Goal: Task Accomplishment & Management: Complete application form

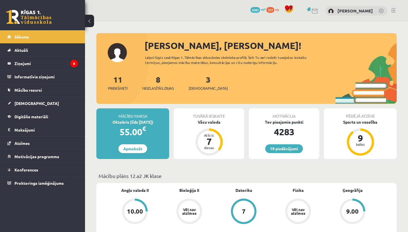
click at [258, 7] on span "4283" at bounding box center [255, 10] width 10 height 6
click at [199, 82] on link "3 Ieskaites" at bounding box center [208, 83] width 39 height 17
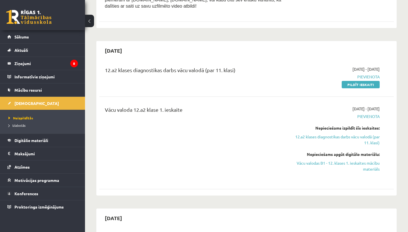
scroll to position [130, 0]
click at [343, 82] on link "Pildīt ieskaiti" at bounding box center [361, 83] width 38 height 7
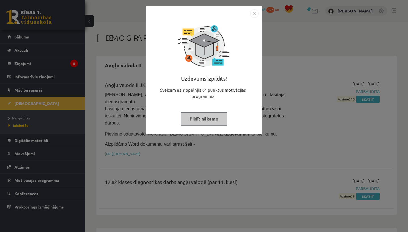
click at [213, 122] on button "Pildīt nākamo" at bounding box center [204, 118] width 46 height 13
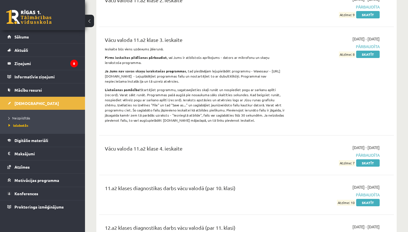
scroll to position [3874, 0]
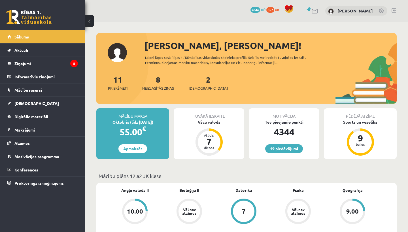
click at [197, 80] on div "2 Ieskaites" at bounding box center [208, 83] width 39 height 18
click at [198, 80] on link "2 Ieskaites" at bounding box center [208, 83] width 39 height 17
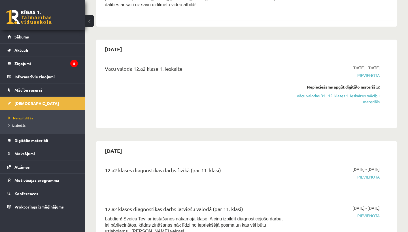
scroll to position [114, 0]
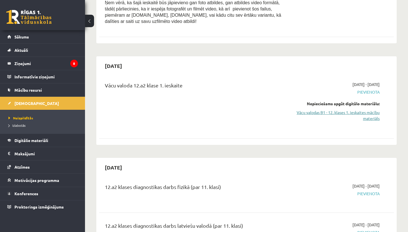
click at [357, 113] on link "Vācu valodas B1 - 12. klases 1. ieskaites mācību materiāls" at bounding box center [337, 116] width 86 height 12
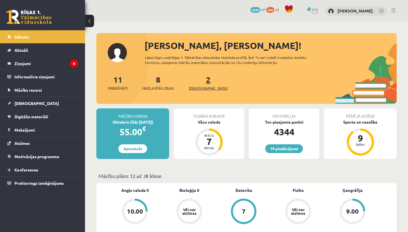
click at [199, 81] on link "2 Ieskaites" at bounding box center [208, 83] width 39 height 17
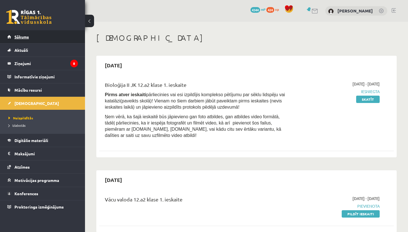
click at [47, 42] on link "Sākums" at bounding box center [42, 36] width 71 height 13
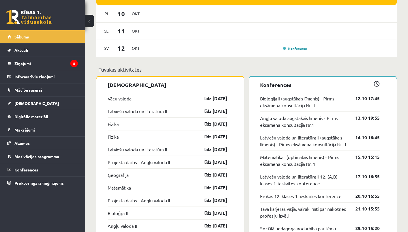
scroll to position [450, 0]
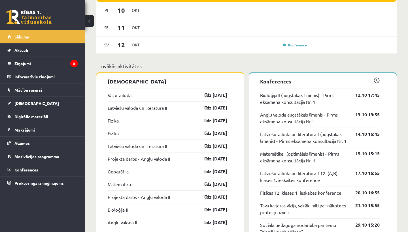
click at [215, 161] on link "līdz 31.10.25" at bounding box center [210, 159] width 33 height 7
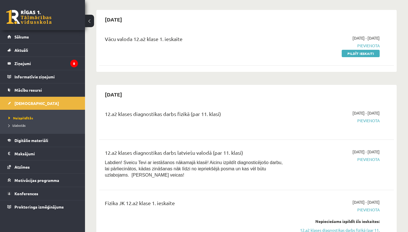
scroll to position [168, 0]
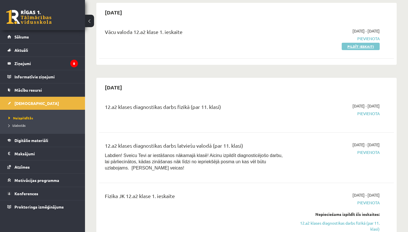
click at [366, 46] on link "Pildīt ieskaiti" at bounding box center [361, 46] width 38 height 7
click at [69, 65] on legend "Ziņojumi 8" at bounding box center [45, 63] width 63 height 13
